Goal: Task Accomplishment & Management: Manage account settings

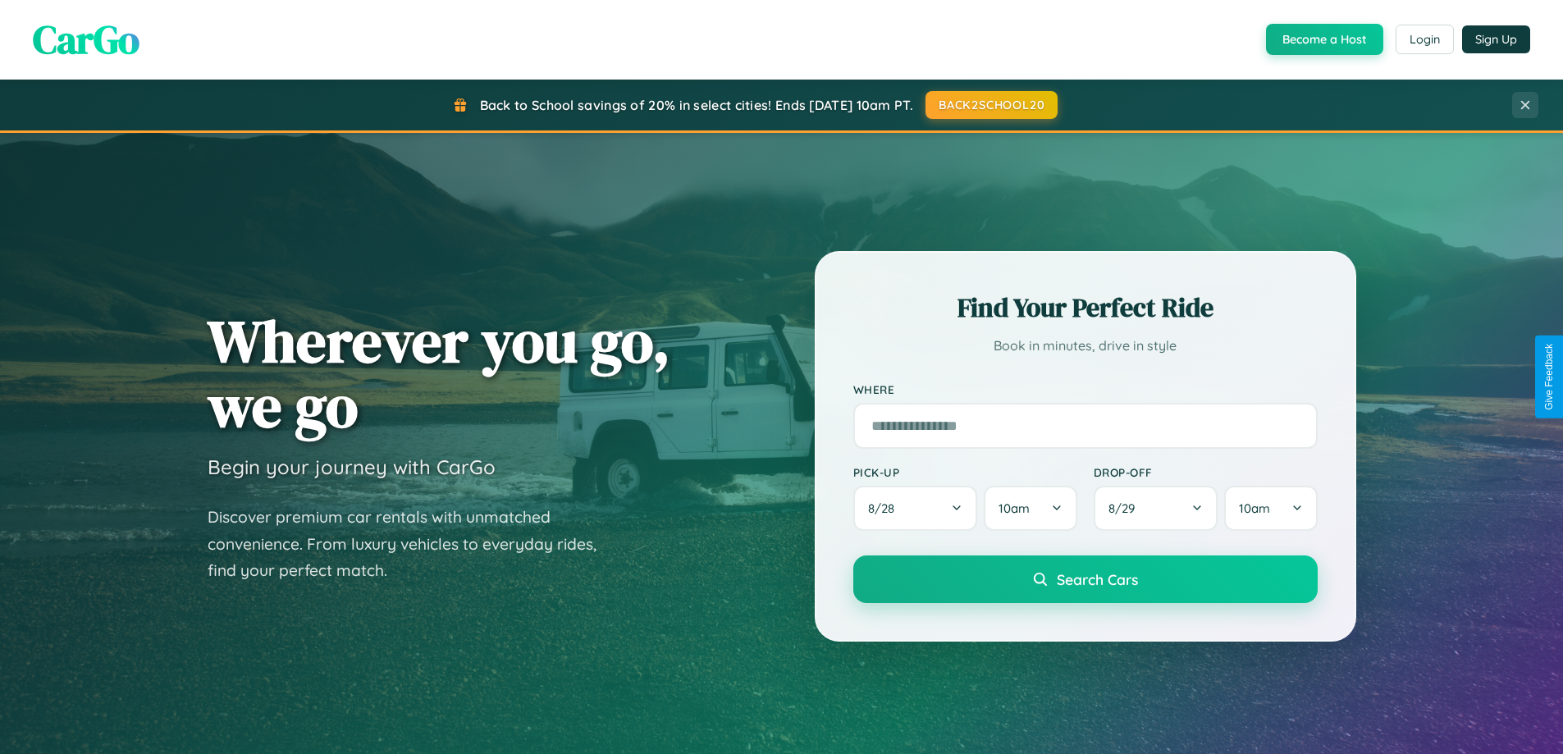
scroll to position [1129, 0]
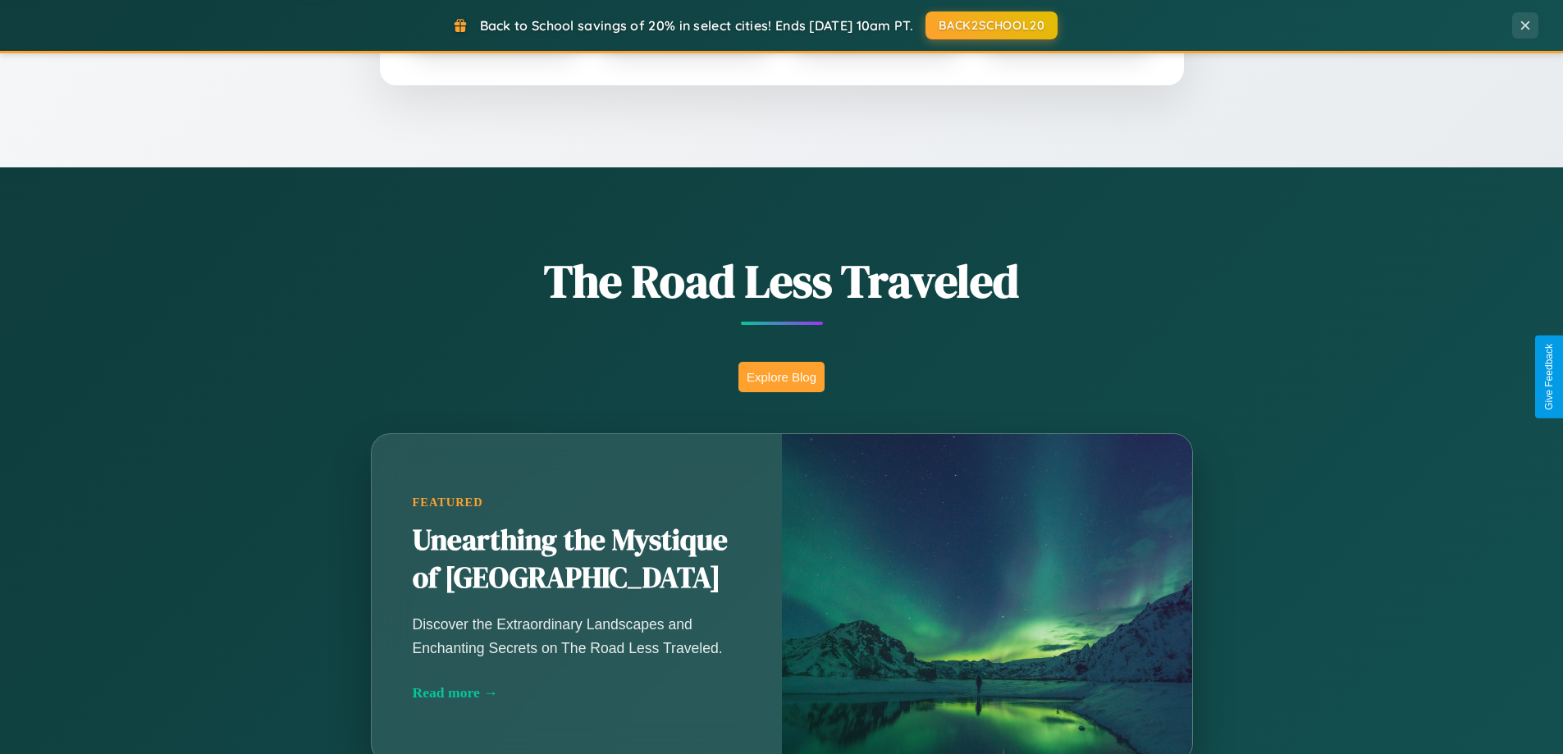
click at [781, 377] on button "Explore Blog" at bounding box center [782, 377] width 86 height 30
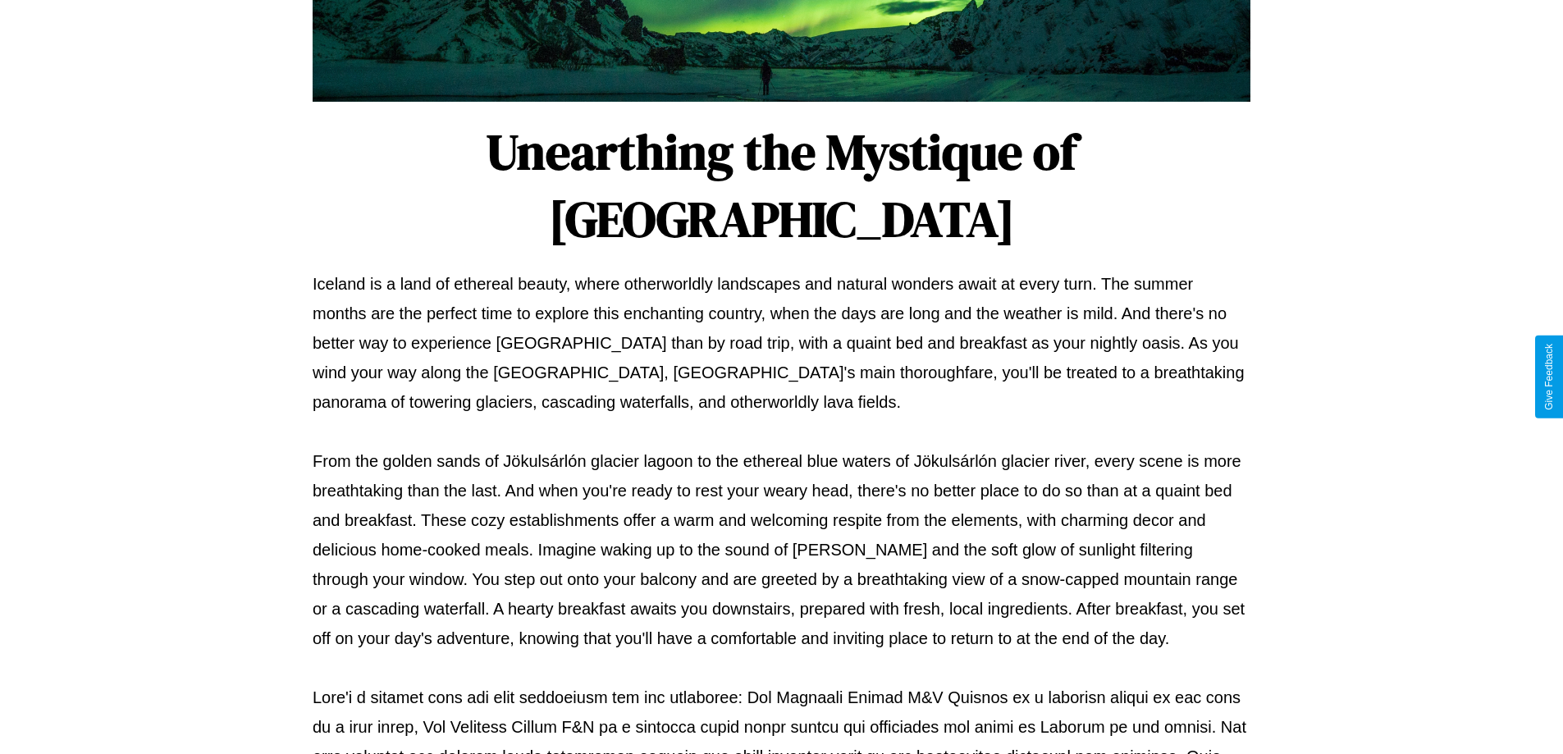
scroll to position [531, 0]
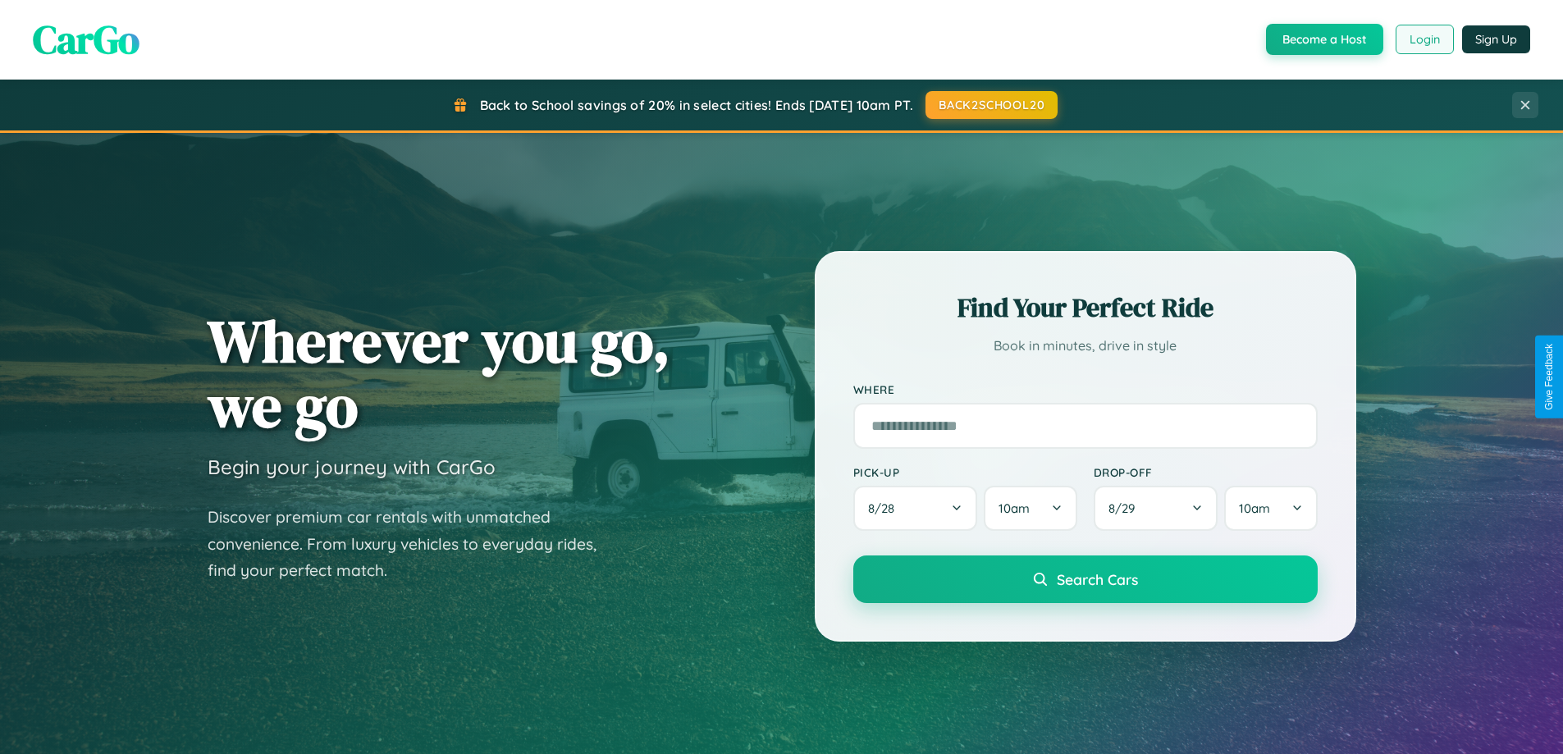
click at [1424, 39] on button "Login" at bounding box center [1425, 40] width 58 height 30
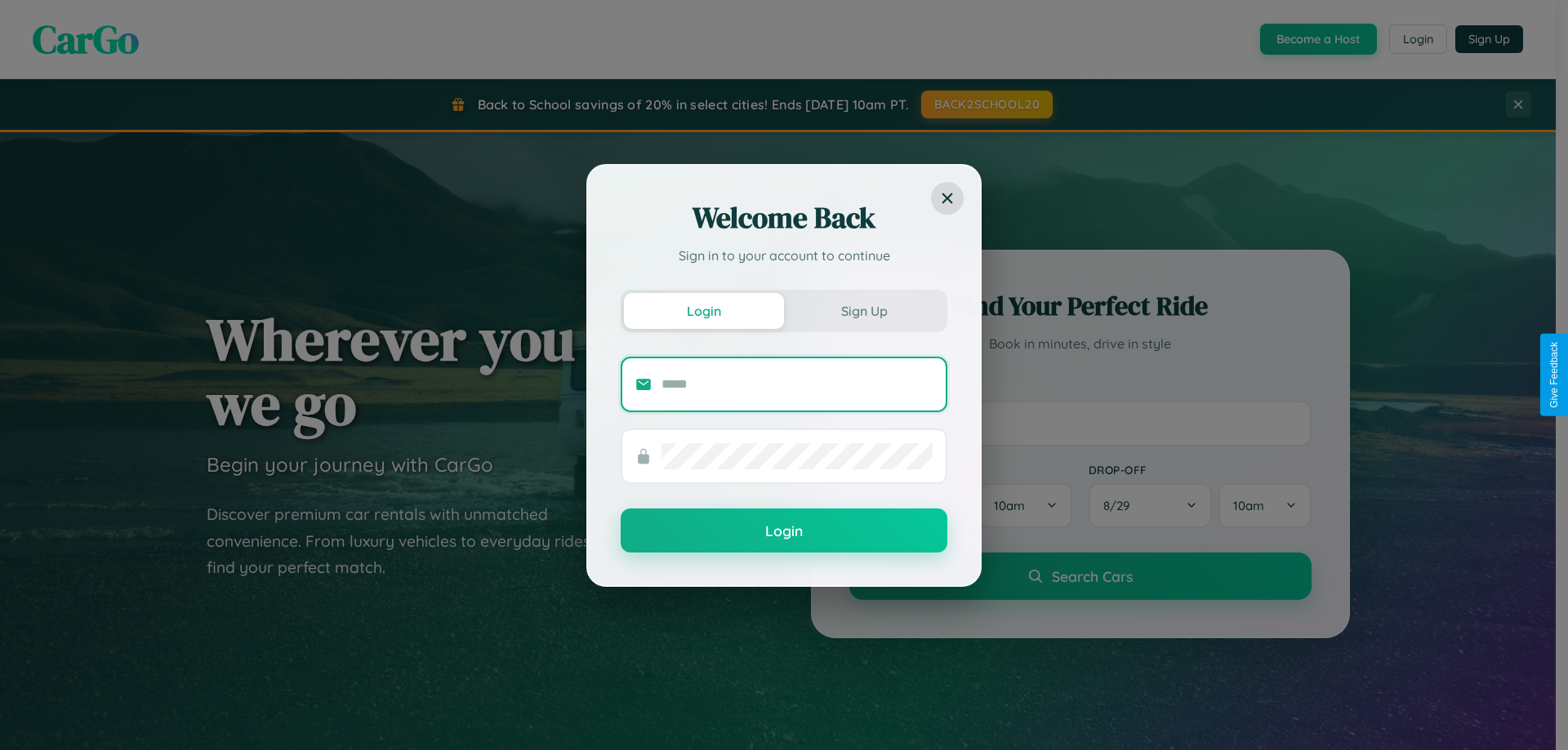
click at [797, 384] on input "text" at bounding box center [797, 384] width 271 height 26
type input "**********"
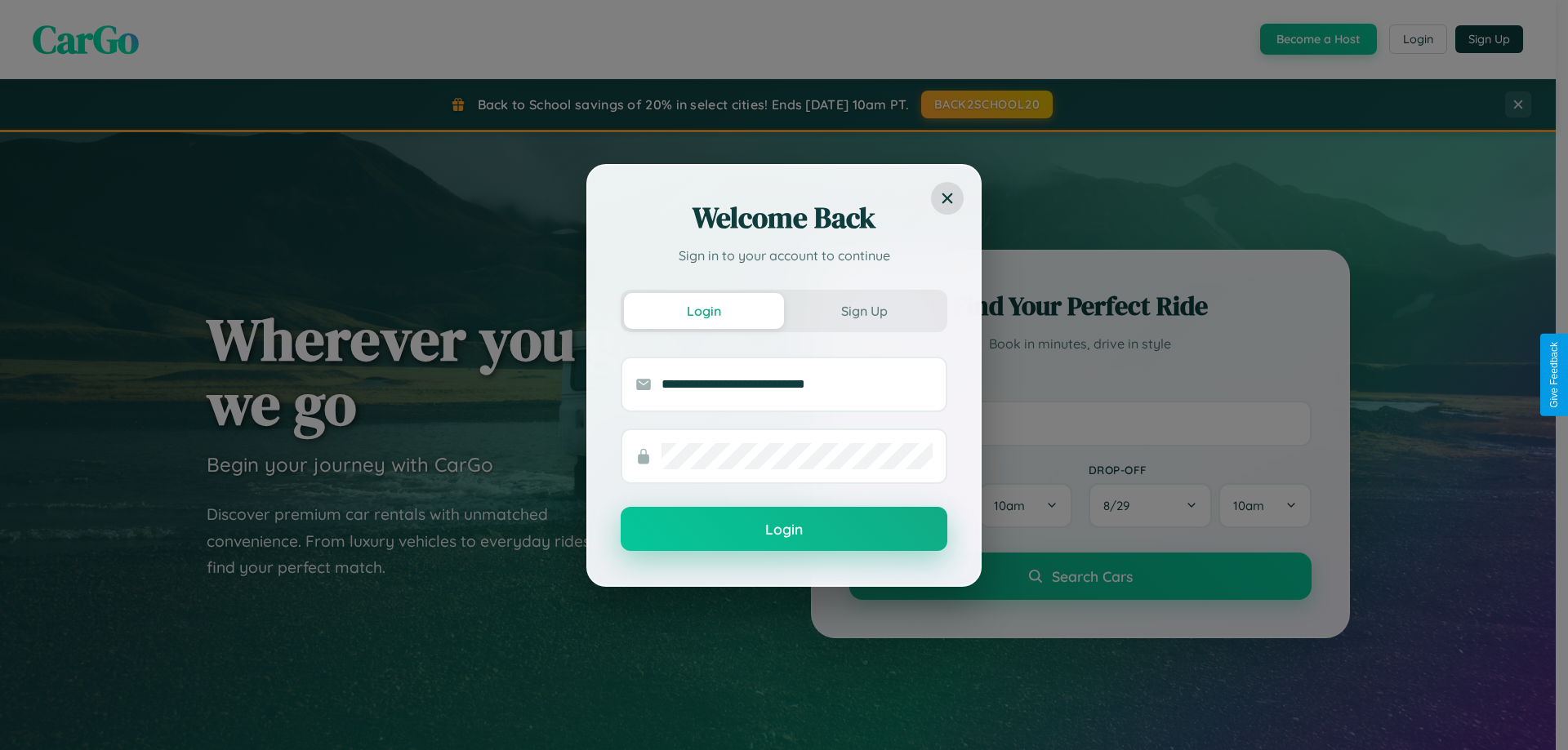
click at [784, 530] on button "Login" at bounding box center [784, 529] width 326 height 44
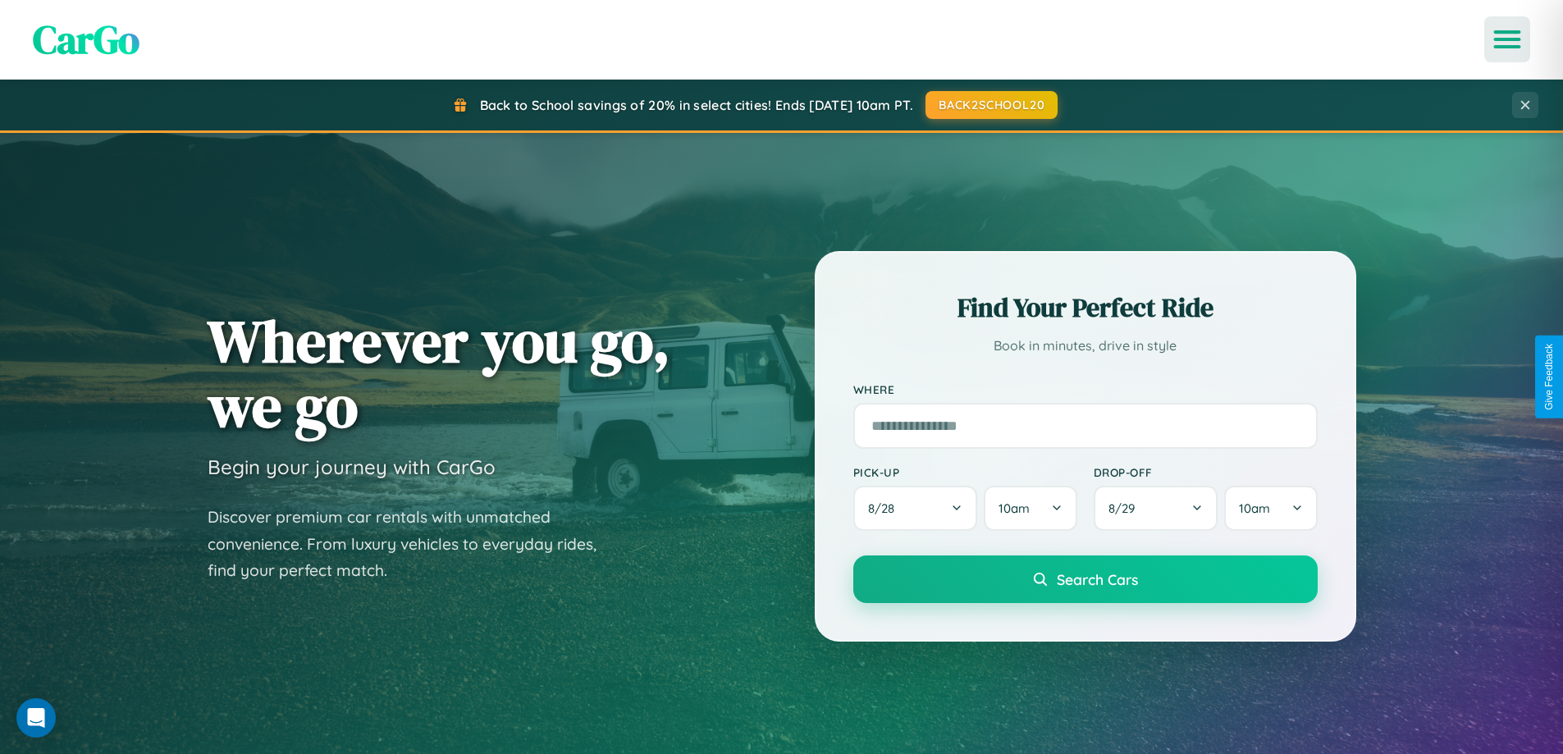
click at [1507, 39] on icon "Open menu" at bounding box center [1508, 39] width 24 height 15
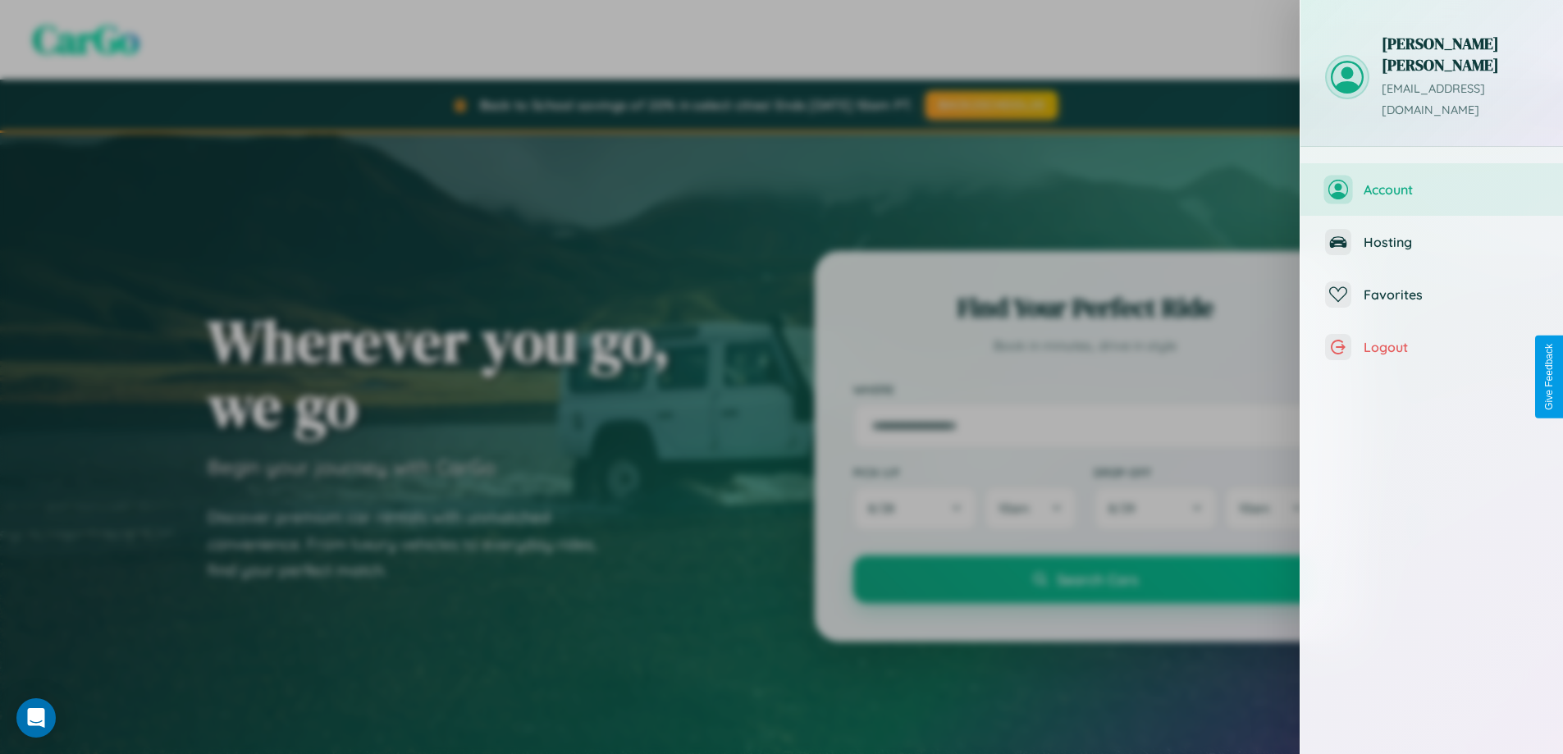
click at [1432, 181] on span "Account" at bounding box center [1451, 189] width 175 height 16
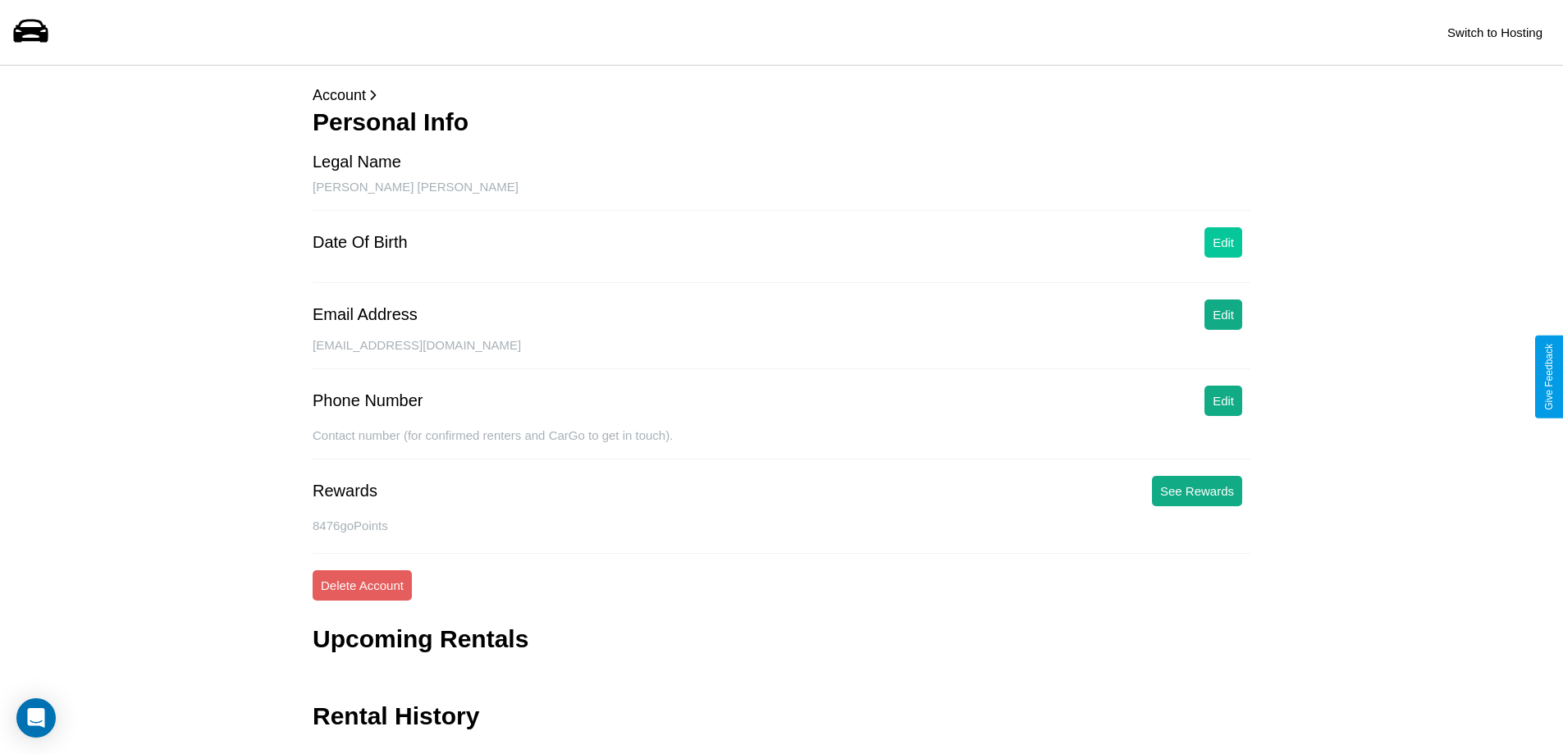
click at [1223, 242] on button "Edit" at bounding box center [1224, 242] width 38 height 30
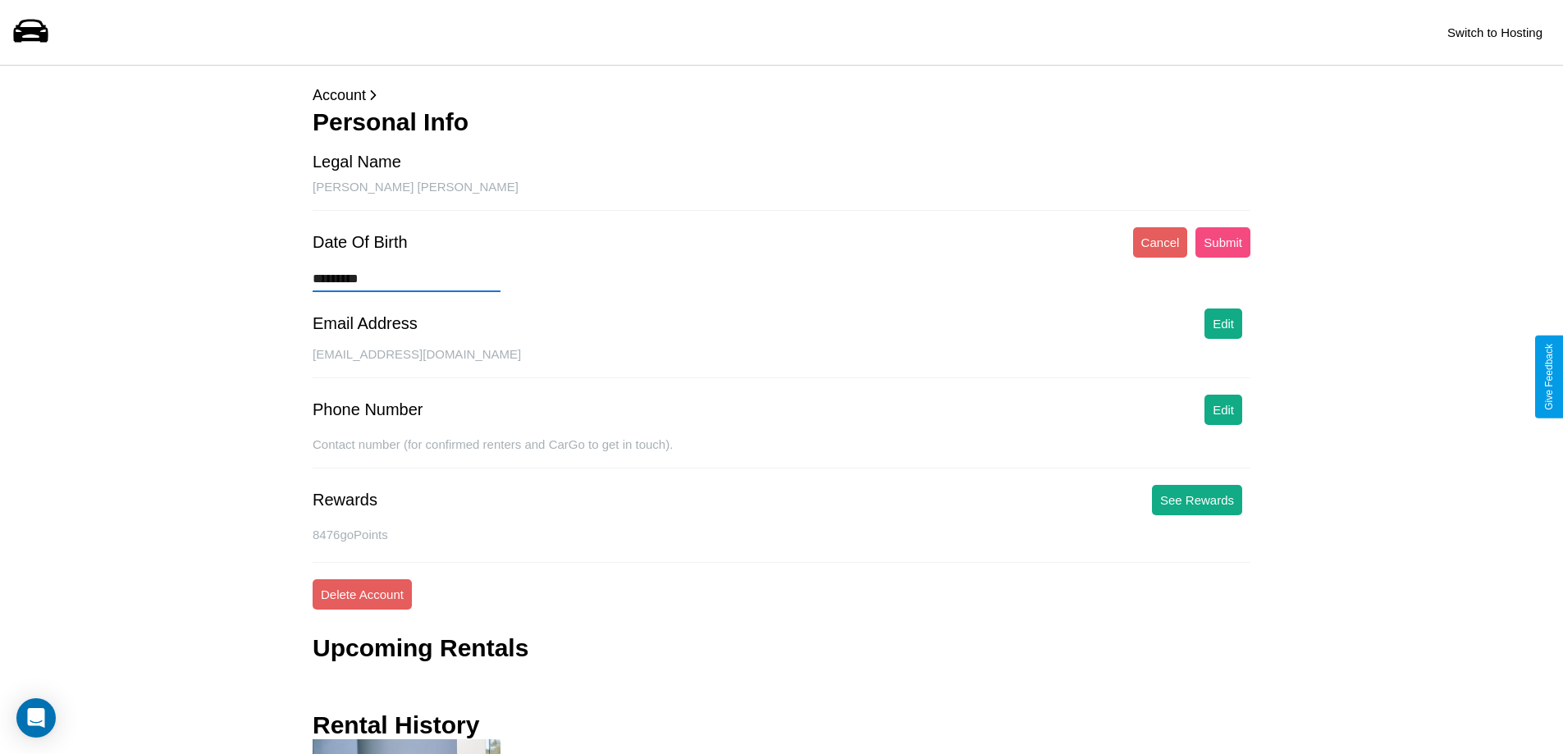
type input "*********"
click at [1223, 242] on button "Submit" at bounding box center [1223, 242] width 55 height 30
